Goal: Find specific page/section: Find specific page/section

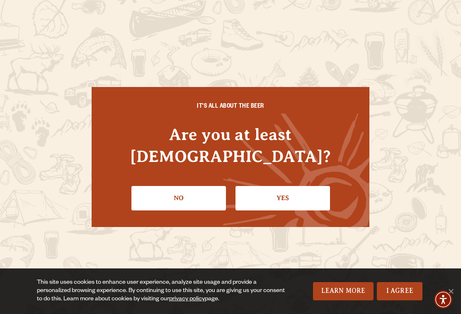
click at [212, 193] on link "No" at bounding box center [178, 198] width 95 height 24
click at [275, 187] on link "Yes" at bounding box center [283, 198] width 95 height 24
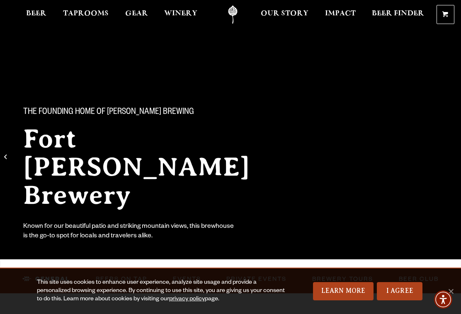
click at [406, 294] on link "I Agree" at bounding box center [400, 291] width 46 height 18
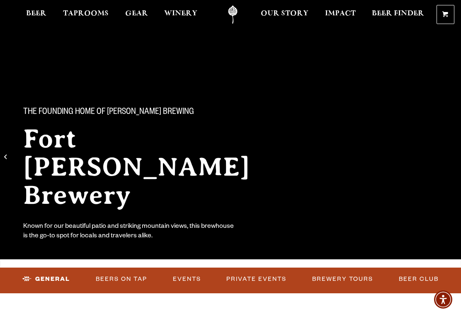
click at [133, 283] on link "Beers on Tap" at bounding box center [121, 279] width 58 height 19
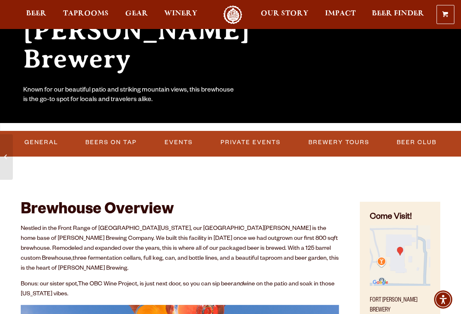
scroll to position [136, 0]
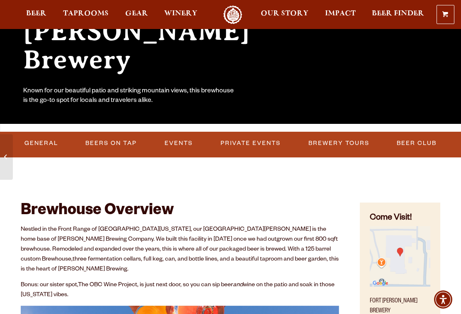
click at [110, 145] on link "Beers on Tap" at bounding box center [111, 143] width 58 height 19
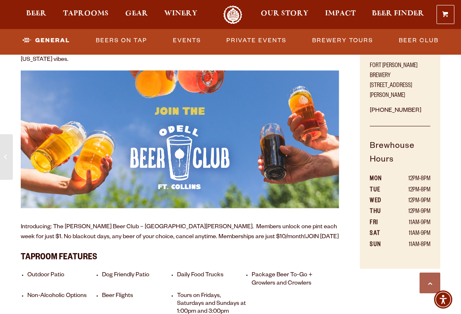
scroll to position [355, 0]
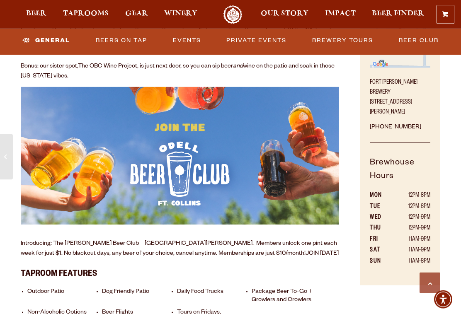
click at [400, 96] on p "[GEOGRAPHIC_DATA][PERSON_NAME] [STREET_ADDRESS][PERSON_NAME]" at bounding box center [400, 95] width 61 height 45
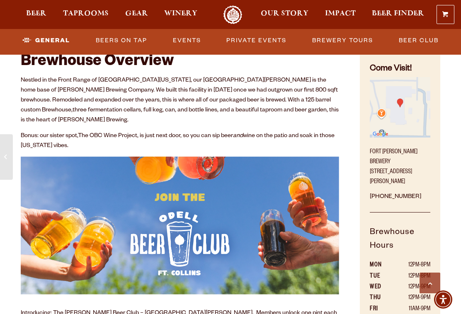
scroll to position [267, 0]
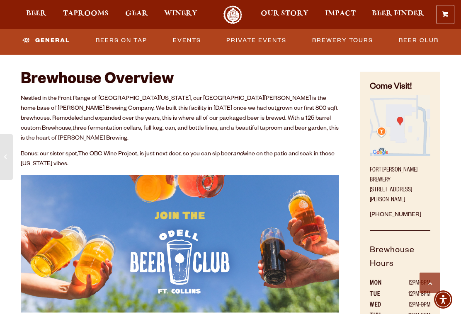
click at [401, 128] on img "Find on Google Maps (opens in a new window)" at bounding box center [400, 125] width 61 height 61
